Goal: Task Accomplishment & Management: Complete application form

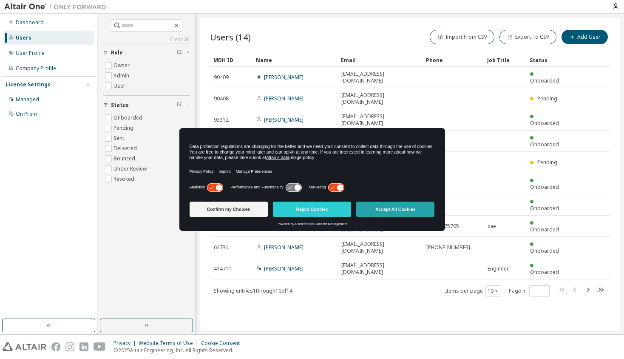
click at [393, 211] on button "Accept All Cookies" at bounding box center [395, 209] width 78 height 15
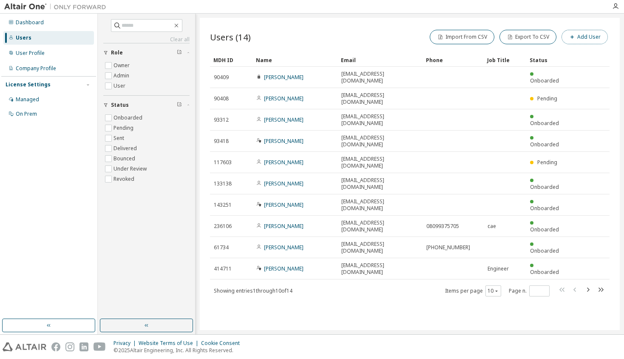
click at [582, 40] on button "Add User" at bounding box center [585, 37] width 46 height 14
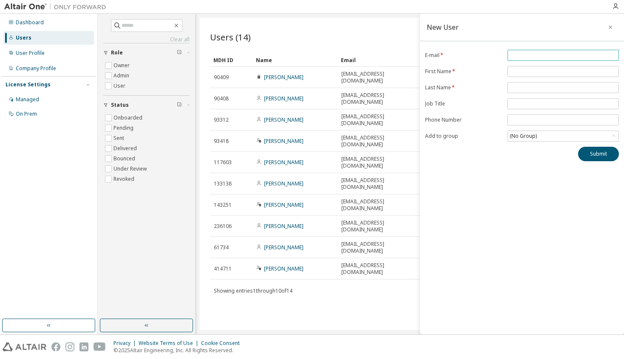
click at [534, 57] on input "email" at bounding box center [563, 55] width 107 height 7
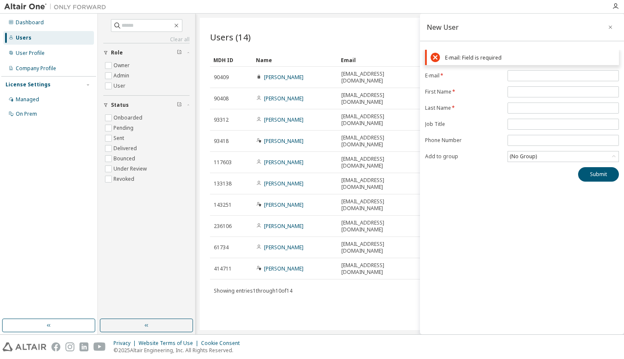
click at [487, 83] on form "E-mail * First Name * Last Name * Job Title Phone Number Add to group (No Group)" at bounding box center [522, 116] width 194 height 92
click at [522, 72] on input "email" at bounding box center [563, 75] width 107 height 7
paste input "**********"
type input "**********"
click at [480, 104] on form "**********" at bounding box center [522, 116] width 194 height 92
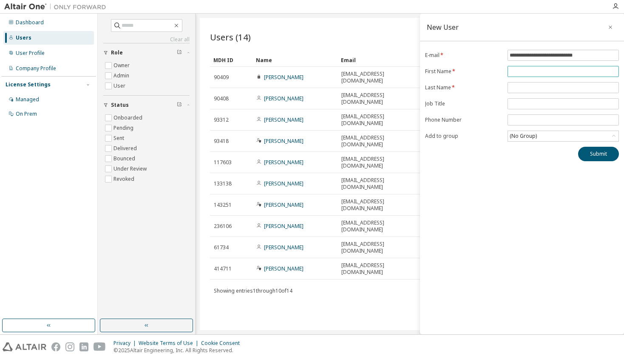
click at [525, 71] on input "text" at bounding box center [563, 71] width 107 height 7
type input "******"
click at [526, 86] on input "text" at bounding box center [563, 87] width 107 height 7
type input "******"
click at [538, 137] on div "(No Group)" at bounding box center [563, 136] width 111 height 10
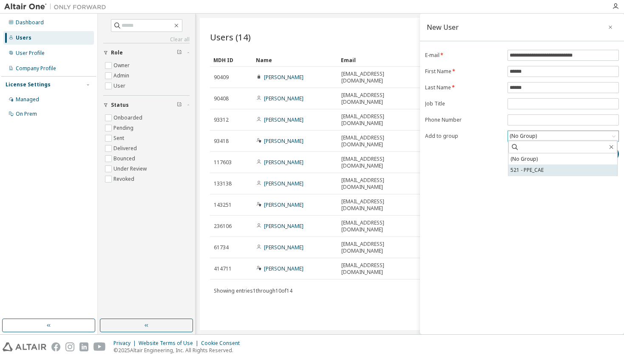
click at [536, 171] on li "521 - PPE_CAE" at bounding box center [563, 170] width 109 height 11
click at [600, 155] on button "Submit" at bounding box center [599, 154] width 41 height 14
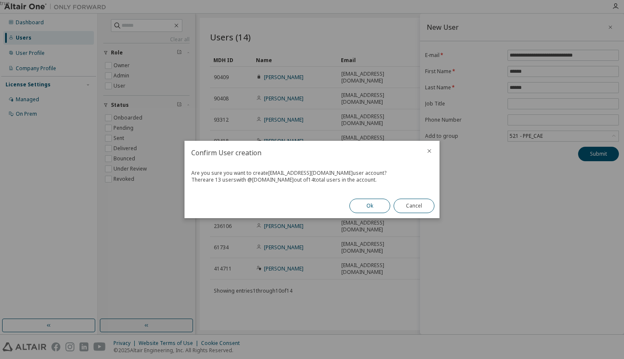
click at [371, 205] on button "Ok" at bounding box center [370, 206] width 41 height 14
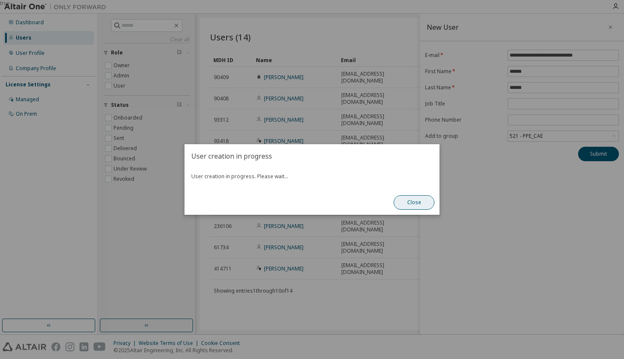
click at [415, 205] on button "Close" at bounding box center [414, 202] width 41 height 14
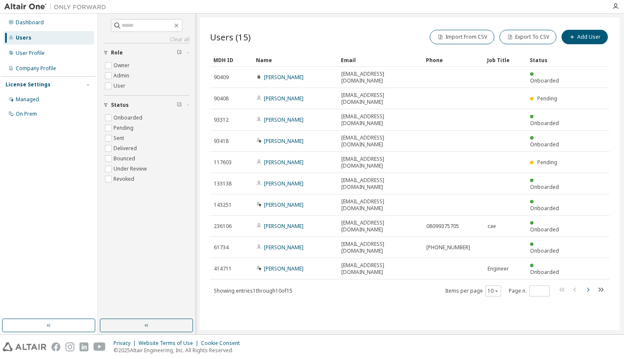
click at [587, 285] on icon "button" at bounding box center [588, 290] width 10 height 10
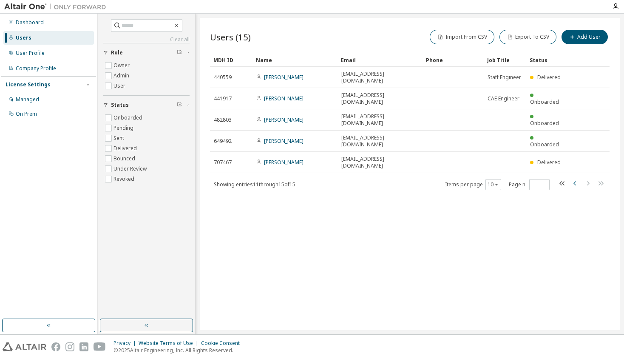
click at [574, 181] on icon "button" at bounding box center [575, 183] width 3 height 4
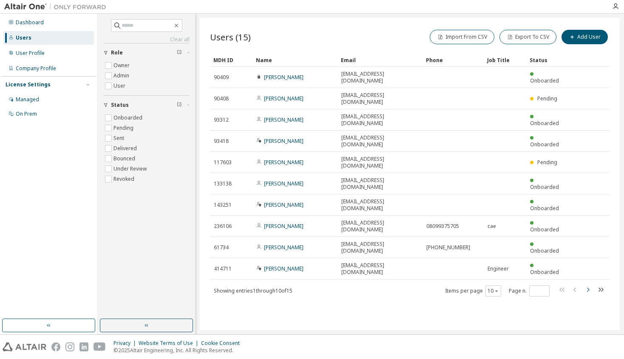
click at [590, 285] on icon "button" at bounding box center [588, 290] width 10 height 10
type input "*"
click at [587, 285] on icon "button" at bounding box center [588, 290] width 10 height 10
type input "*"
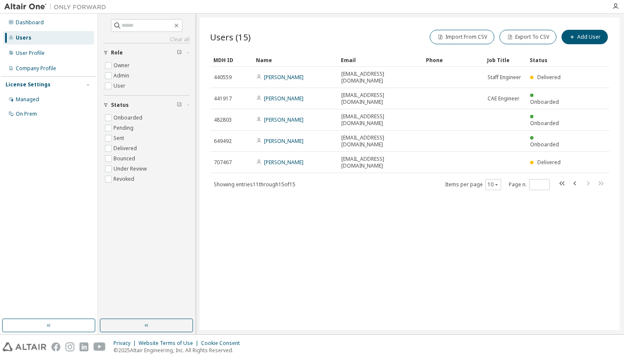
click at [502, 260] on div "Users (15) Import From CSV Export To CSV Add User Clear Load Save Save As Field…" at bounding box center [410, 174] width 420 height 312
click at [393, 254] on div "Users (15) Import From CSV Export To CSV Add User Clear Load Save Save As Field…" at bounding box center [410, 174] width 420 height 312
click at [43, 57] on div "User Profile" at bounding box center [48, 53] width 91 height 14
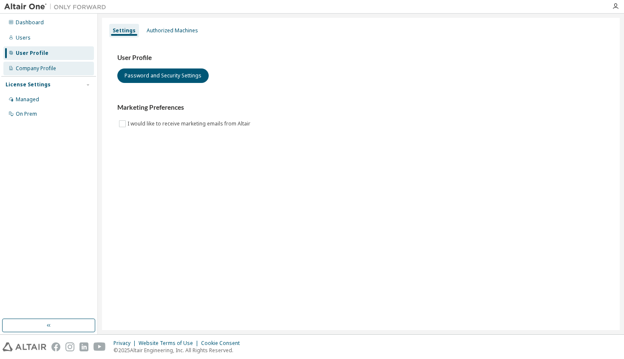
click at [29, 70] on div "Company Profile" at bounding box center [36, 68] width 40 height 7
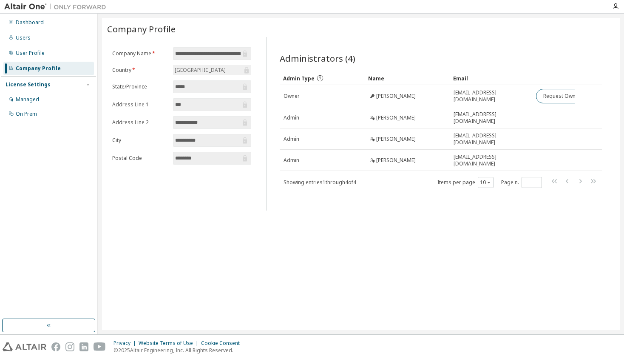
click at [296, 221] on div "**********" at bounding box center [361, 174] width 518 height 312
click at [30, 99] on div "Managed" at bounding box center [27, 99] width 23 height 7
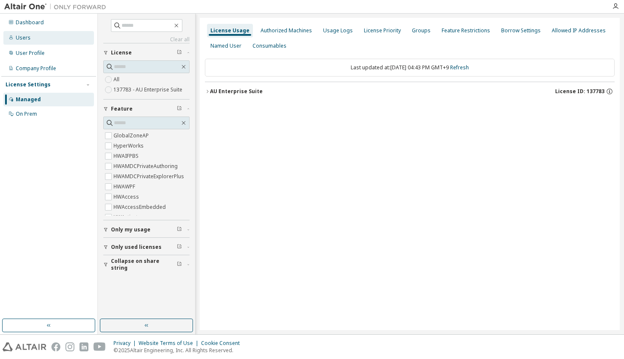
click at [17, 39] on div "Users" at bounding box center [23, 37] width 15 height 7
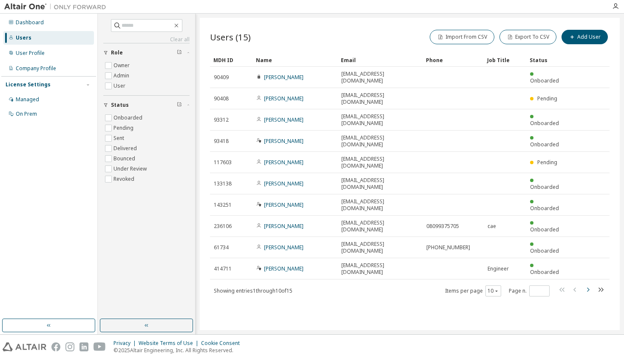
click at [589, 288] on icon "button" at bounding box center [588, 290] width 3 height 4
type input "*"
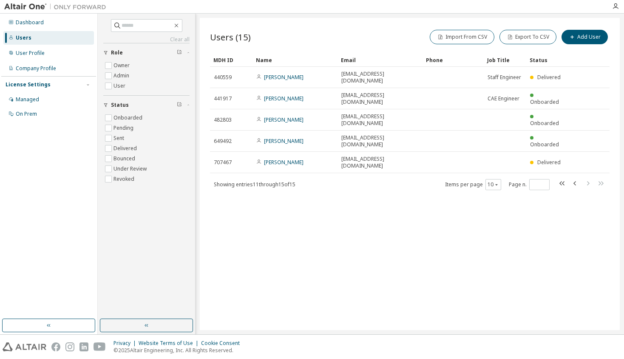
click at [519, 254] on div "Users (15) Import From CSV Export To CSV Add User Clear Load Save Save As Field…" at bounding box center [410, 174] width 420 height 312
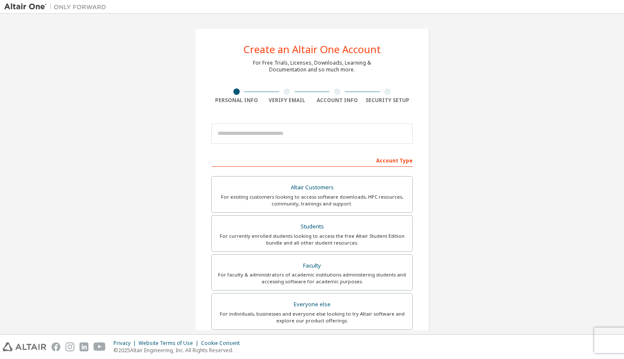
click at [76, 111] on div "Create an Altair One Account For Free Trials, Licenses, Downloads, Learning & D…" at bounding box center [312, 243] width 616 height 451
click at [517, 105] on div "Create an Altair One Account For Free Trials, Licenses, Downloads, Learning & D…" at bounding box center [312, 243] width 616 height 451
click at [507, 256] on div "Create an Altair One Account For Free Trials, Licenses, Downloads, Learning & D…" at bounding box center [312, 243] width 616 height 451
click at [547, 84] on div "Create an Altair One Account For Free Trials, Licenses, Downloads, Learning & D…" at bounding box center [312, 243] width 616 height 451
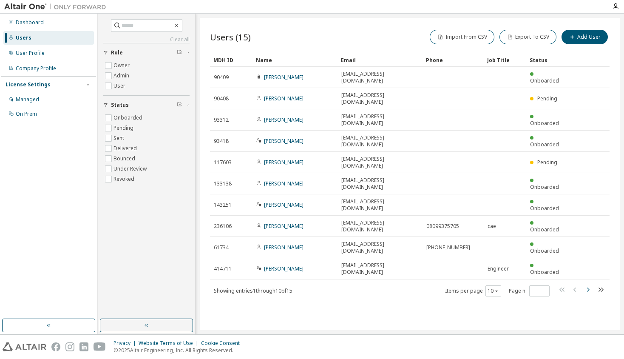
click at [587, 285] on icon "button" at bounding box center [588, 290] width 10 height 10
type input "*"
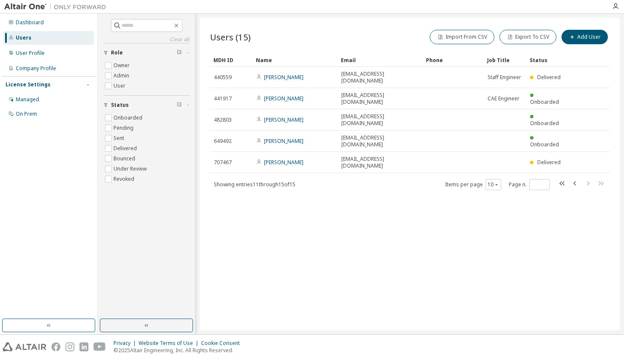
click at [262, 221] on div "Users (15) Import From CSV Export To CSV Add User Clear Load Save Save As Field…" at bounding box center [410, 174] width 420 height 312
click at [378, 210] on div "Users (15) Import From CSV Export To CSV Add User Clear Load Save Save As Field…" at bounding box center [410, 174] width 420 height 312
click at [33, 50] on div "User Profile" at bounding box center [30, 53] width 29 height 7
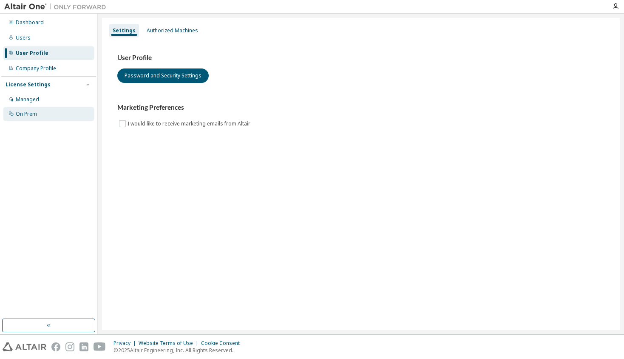
click at [33, 116] on div "On Prem" at bounding box center [26, 114] width 21 height 7
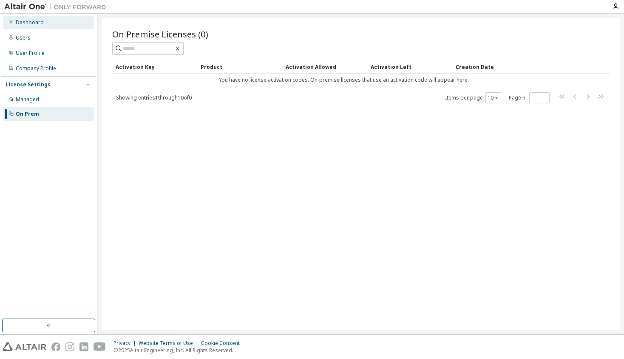
click at [30, 27] on div "Dashboard" at bounding box center [48, 23] width 91 height 14
